Goal: Task Accomplishment & Management: Manage account settings

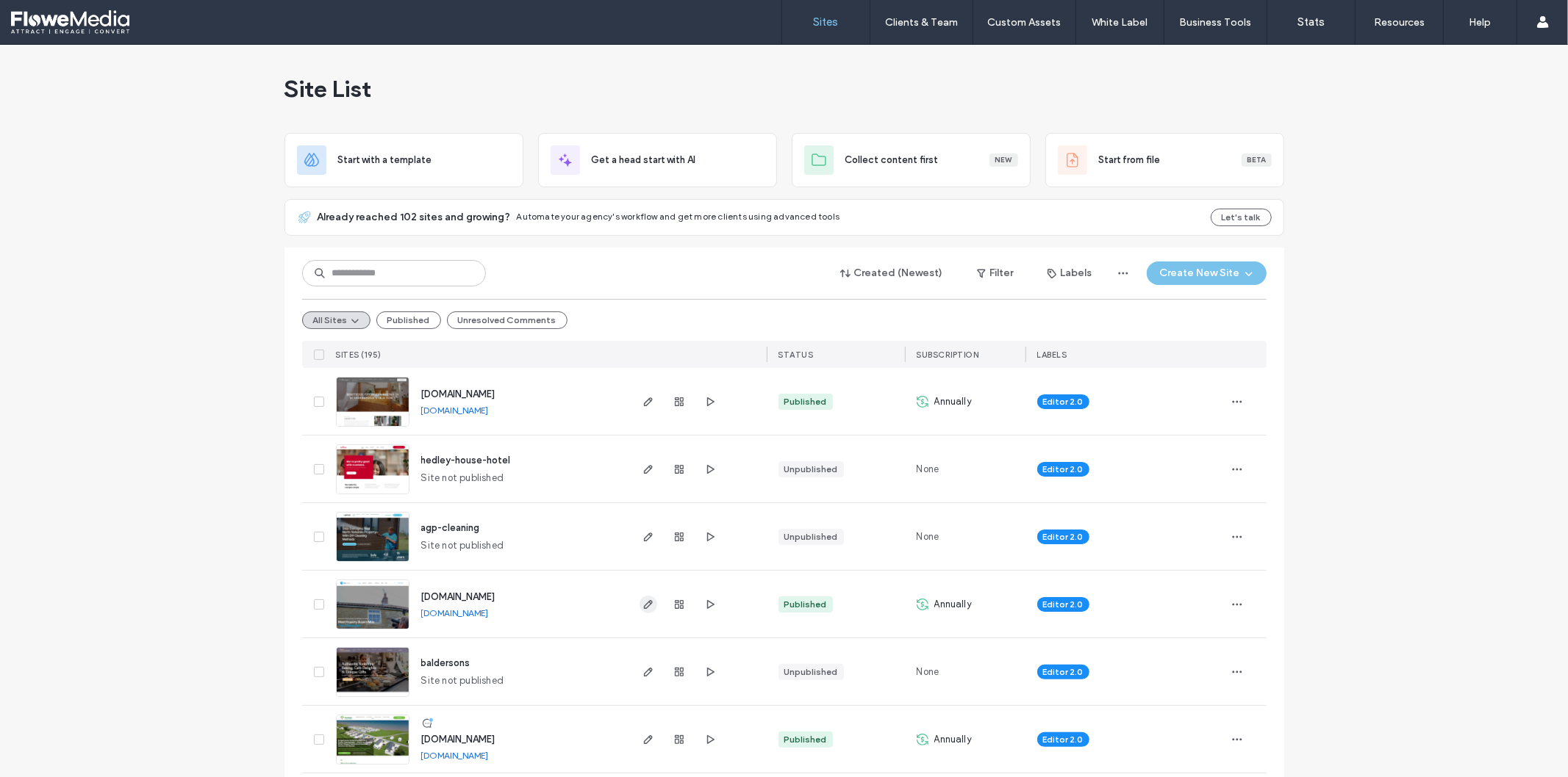
click at [643, 604] on icon "button" at bounding box center [647, 604] width 12 height 12
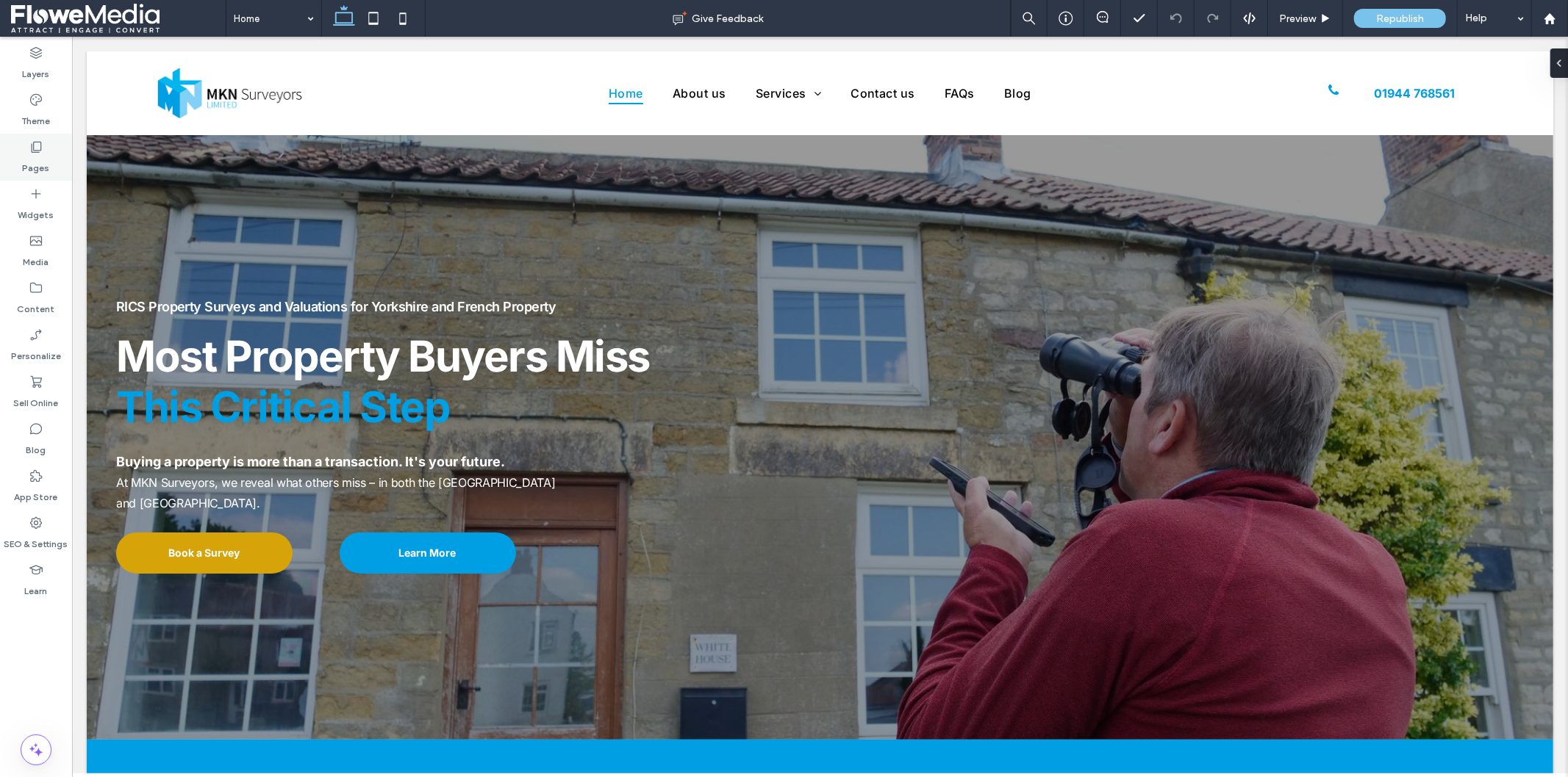
click at [39, 160] on label "Pages" at bounding box center [37, 164] width 28 height 20
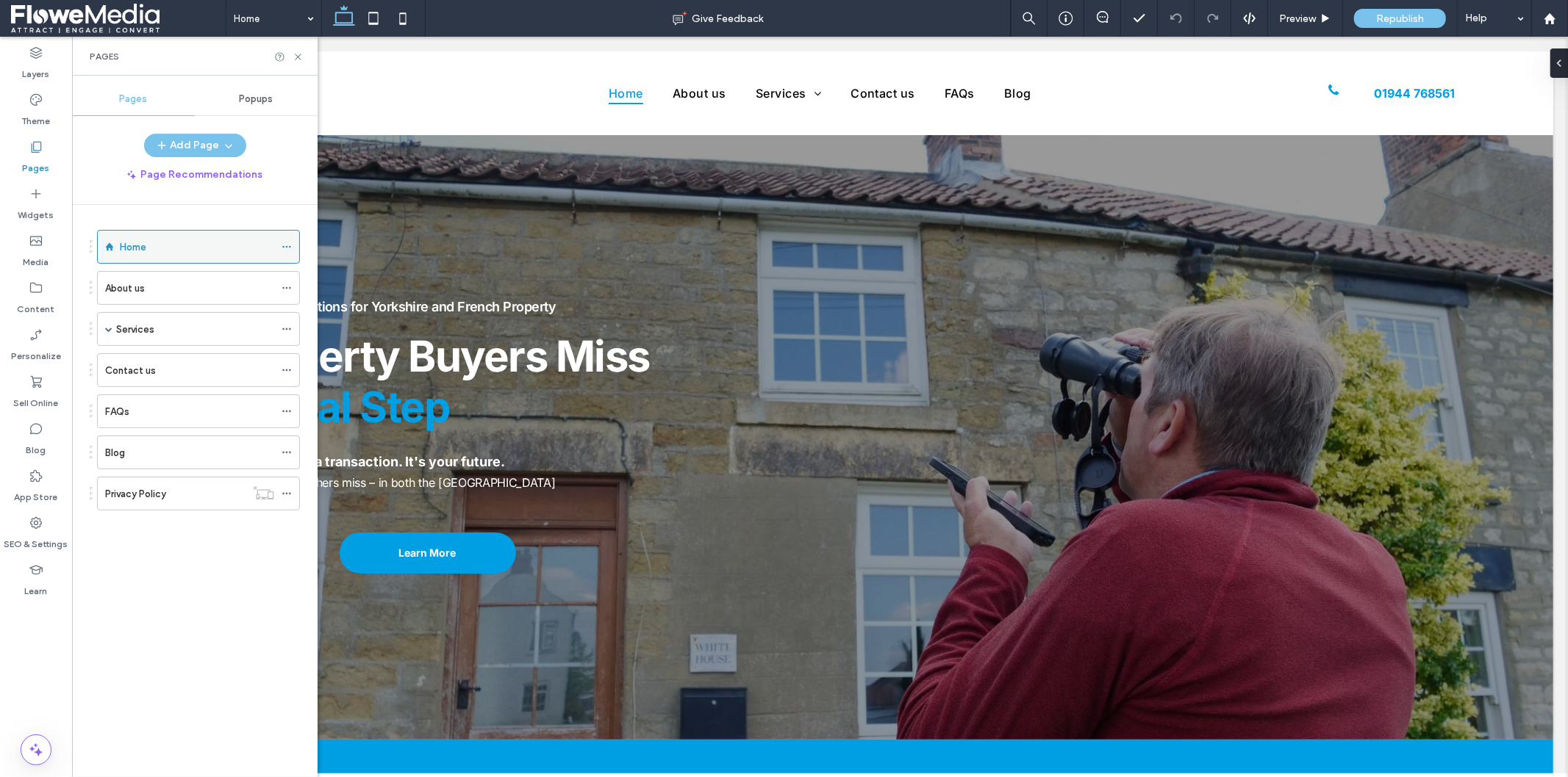
click at [288, 245] on icon at bounding box center [287, 247] width 11 height 11
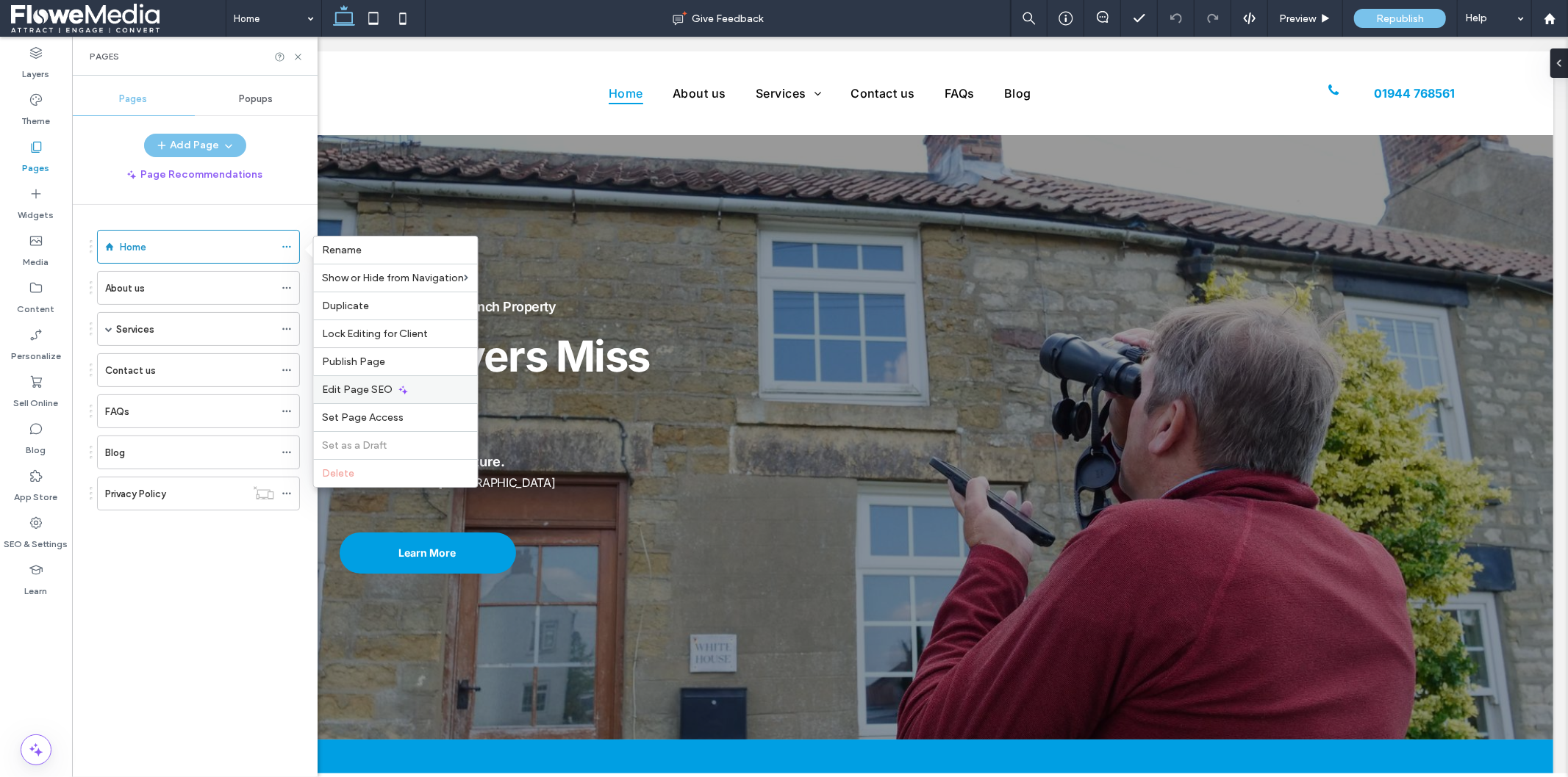
click at [377, 393] on span "Edit Page SEO" at bounding box center [357, 390] width 70 height 12
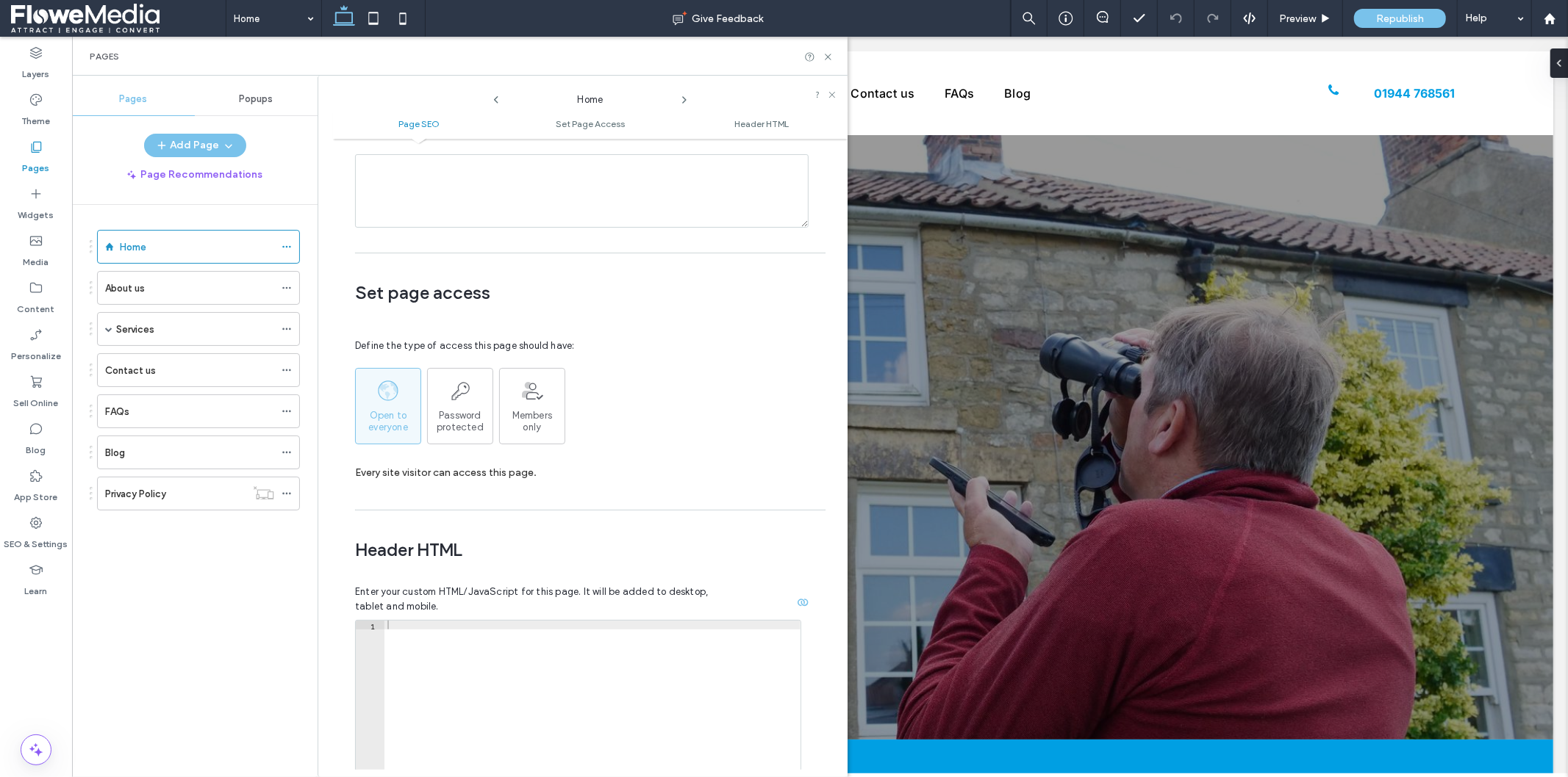
scroll to position [1068, 0]
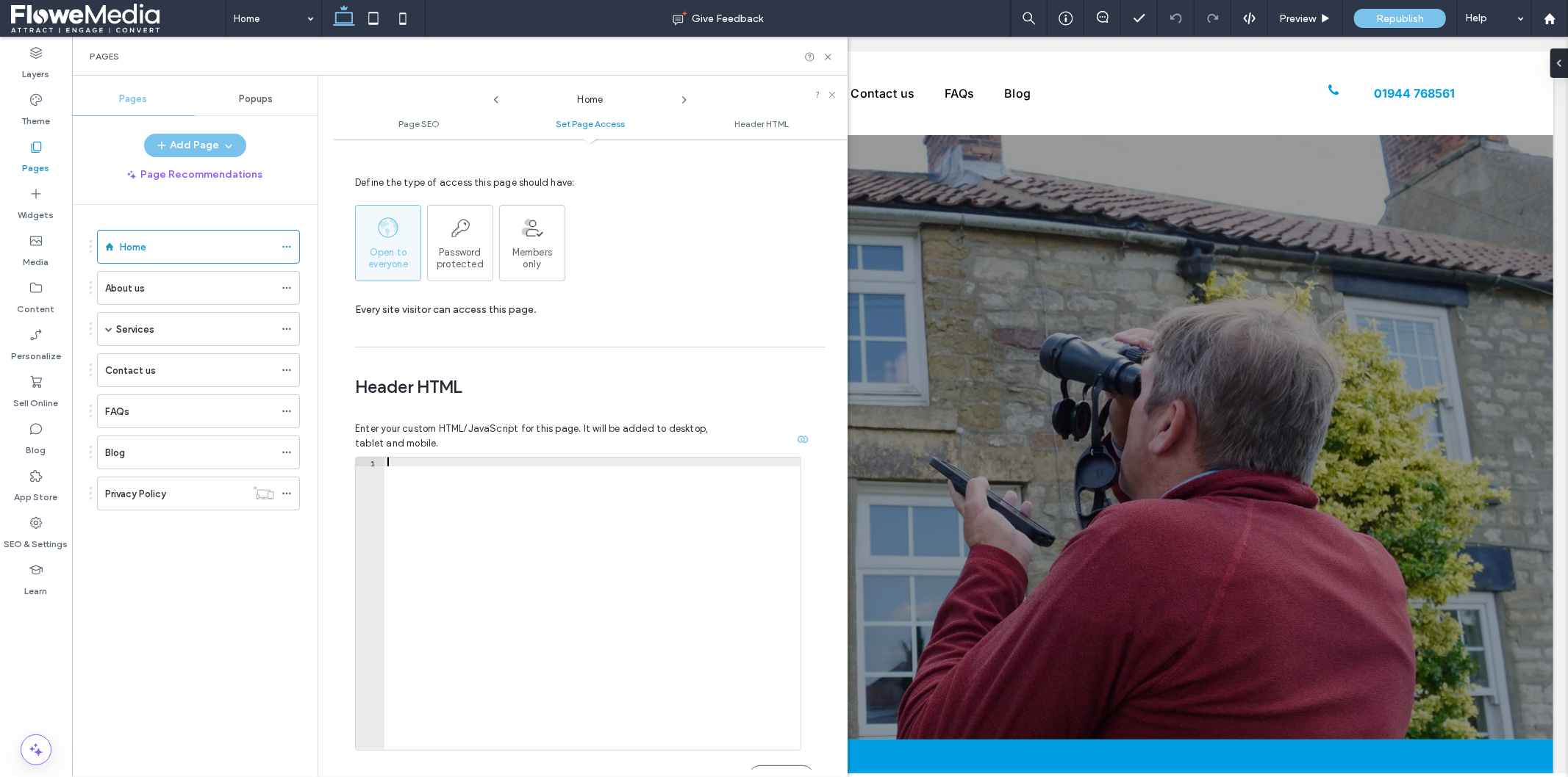
click at [439, 457] on div at bounding box center [592, 612] width 416 height 310
paste textarea "**********"
type textarea "**********"
click at [755, 765] on button "Save" at bounding box center [781, 777] width 66 height 23
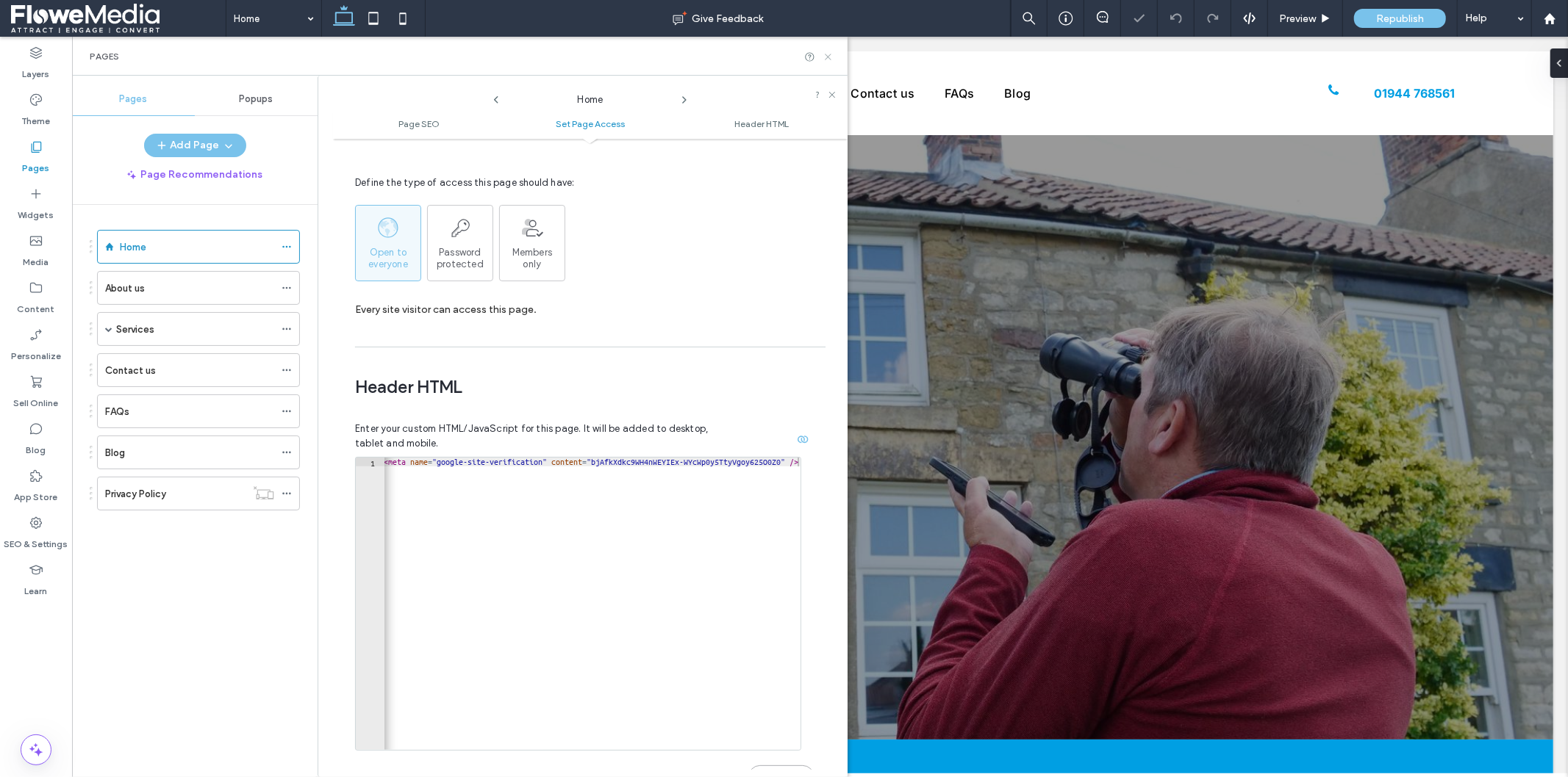
click at [827, 60] on icon at bounding box center [828, 57] width 11 height 11
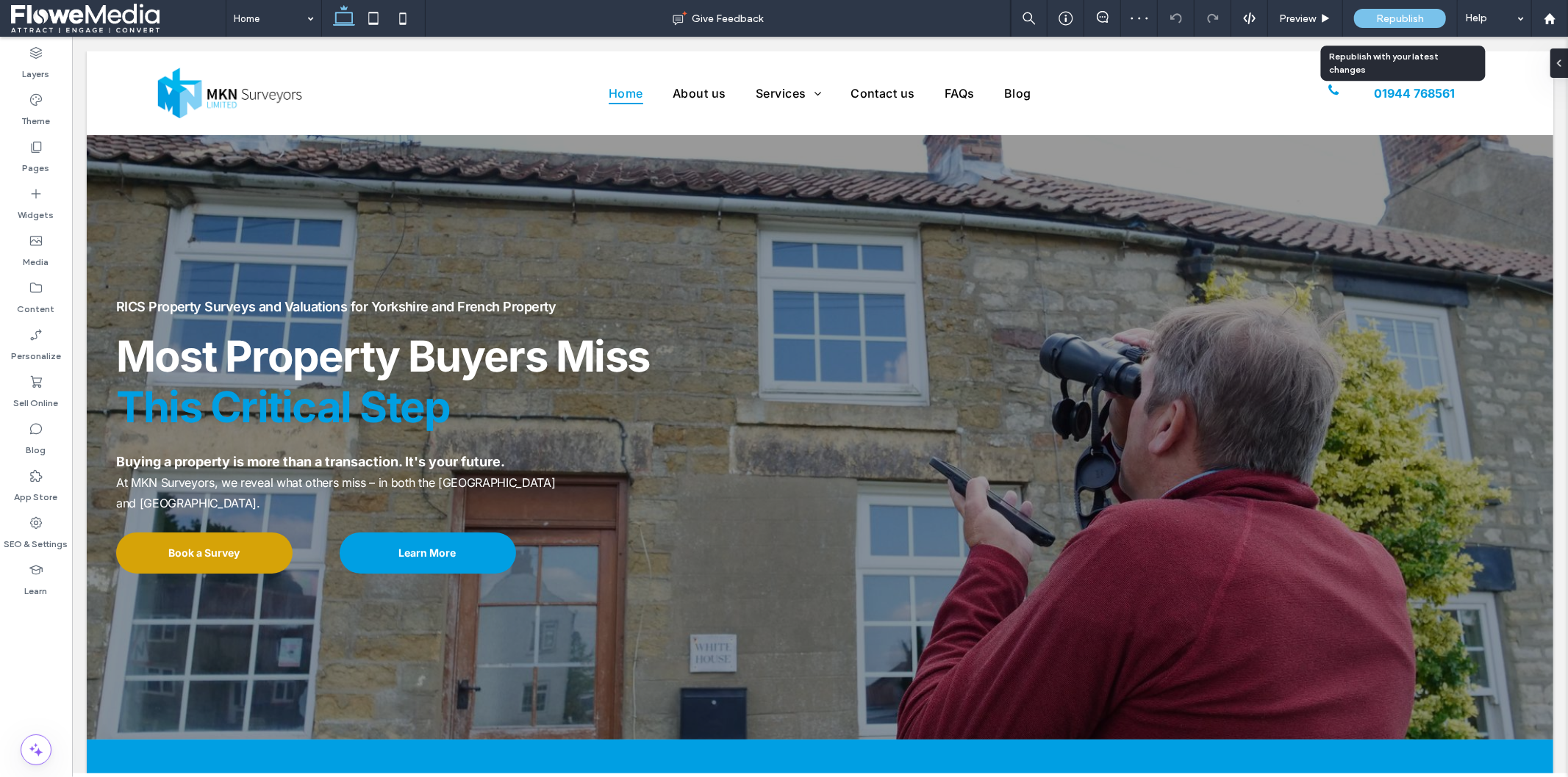
click at [1413, 23] on span "Republish" at bounding box center [1400, 19] width 48 height 12
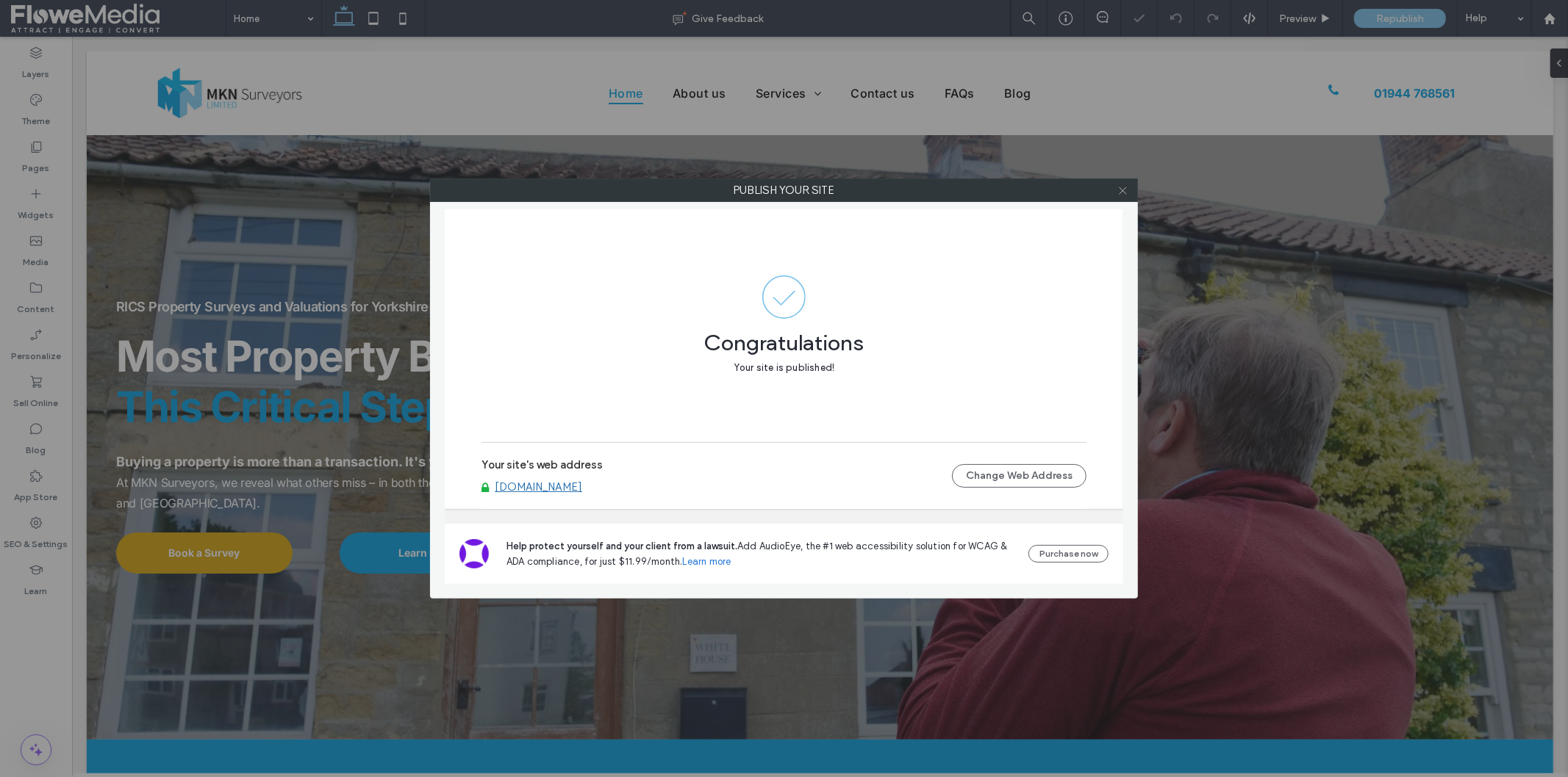
click at [1123, 190] on icon at bounding box center [1123, 190] width 11 height 11
